Goal: Find specific page/section: Find specific page/section

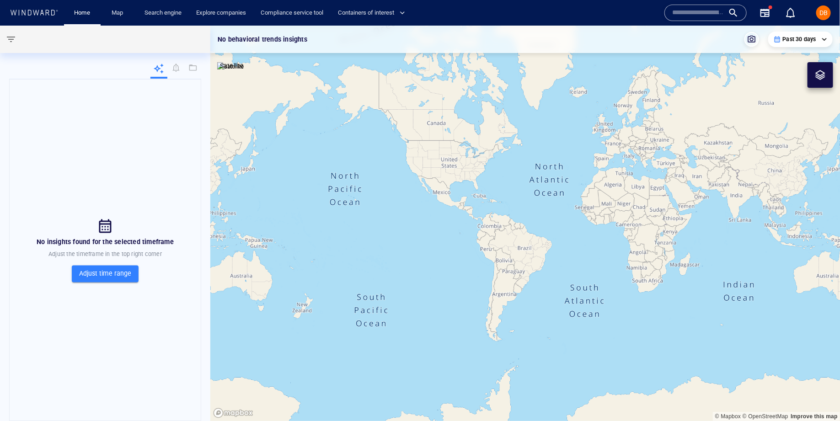
click at [692, 3] on div "Name N/A IMO MMSI Call sign N/A Class N/A No positional data 0" at bounding box center [732, 13] width 150 height 37
click at [694, 5] on div at bounding box center [706, 13] width 82 height 16
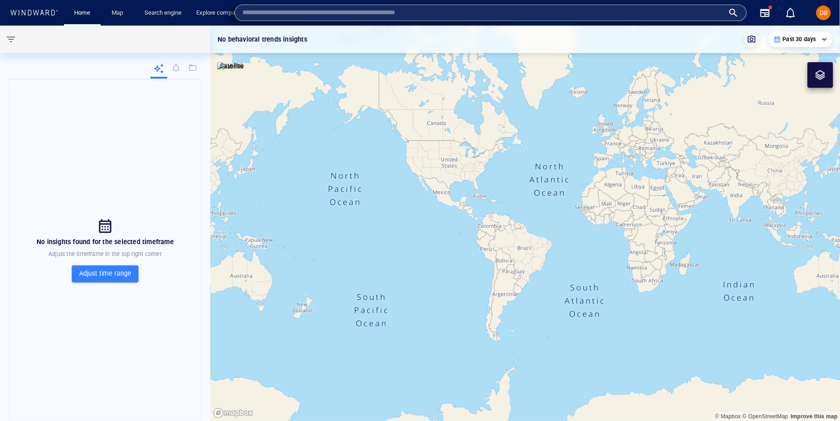
click at [324, 19] on input "text" at bounding box center [483, 13] width 482 height 14
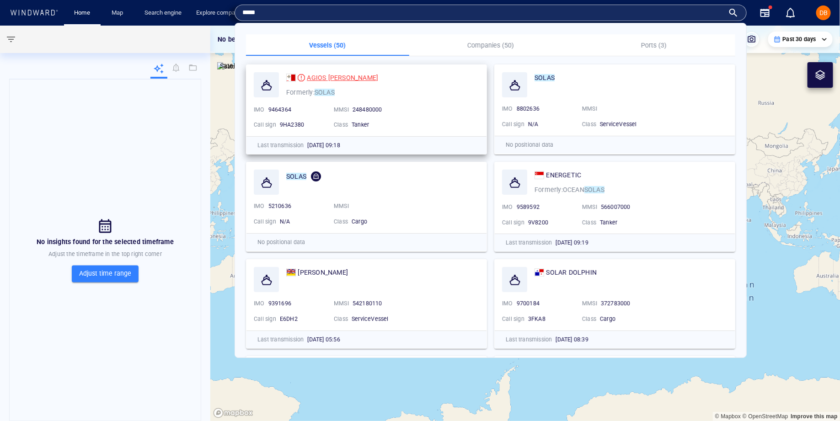
type input "*****"
click at [343, 72] on div "AGIOS [PERSON_NAME]" at bounding box center [342, 77] width 71 height 11
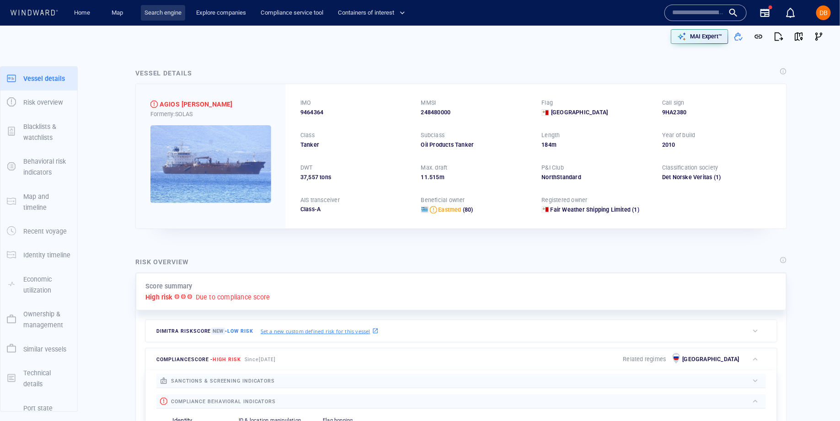
click at [171, 16] on link "Search engine" at bounding box center [163, 13] width 44 height 16
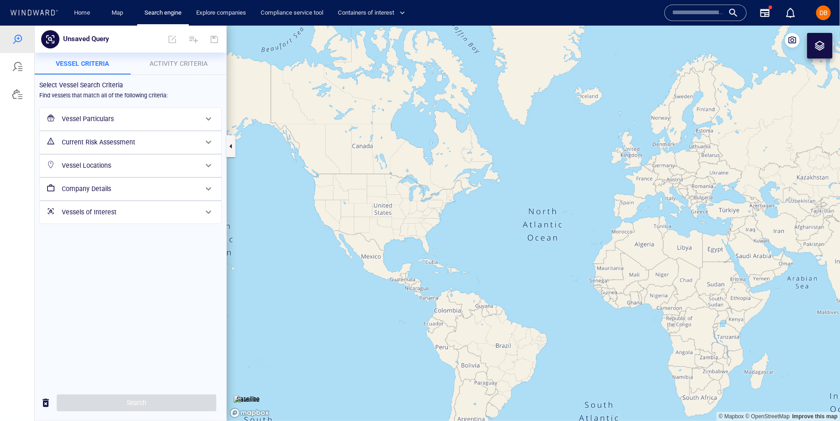
click at [811, 43] on div at bounding box center [821, 45] width 26 height 26
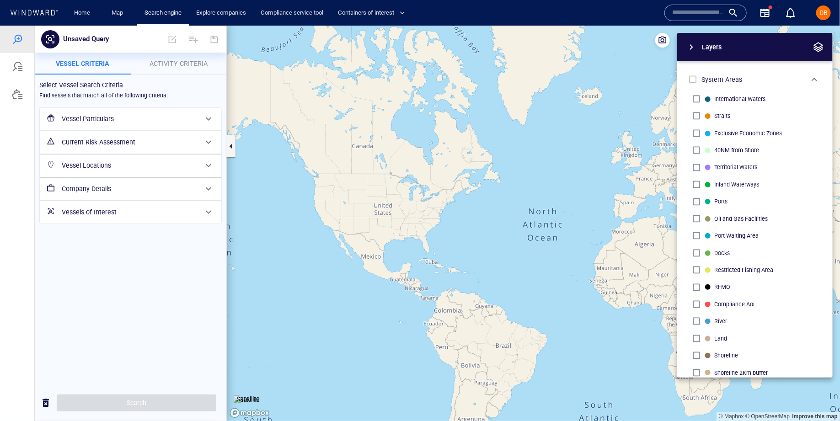
click at [689, 48] on span "button" at bounding box center [691, 46] width 11 height 11
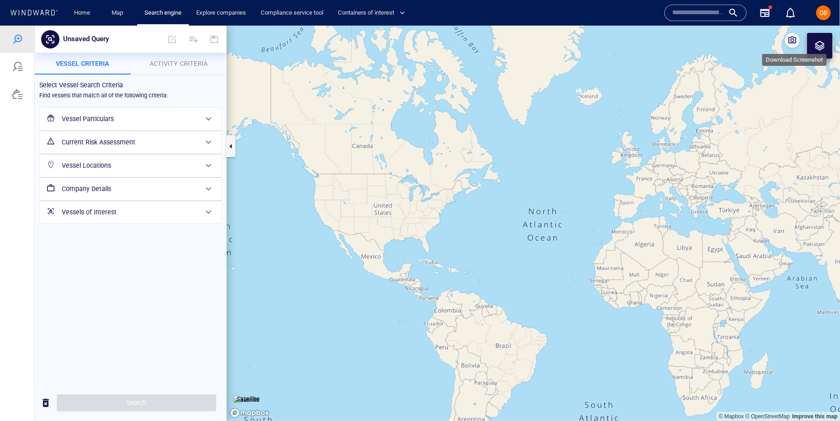
click at [794, 42] on span "button" at bounding box center [792, 39] width 9 height 9
